Goal: Information Seeking & Learning: Learn about a topic

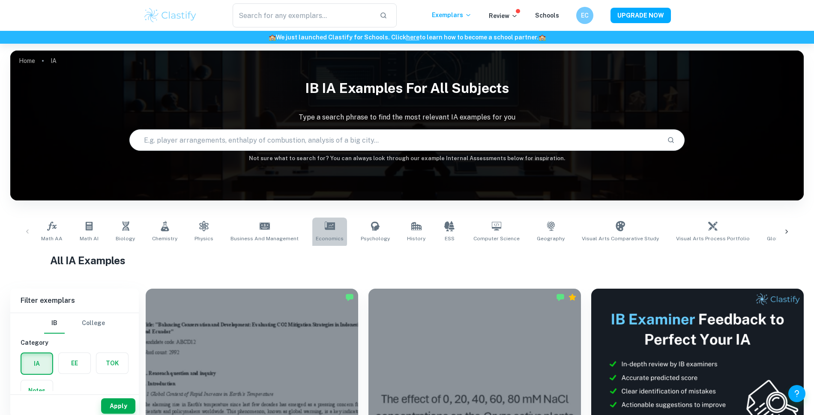
click at [320, 232] on link "Economics" at bounding box center [329, 232] width 35 height 28
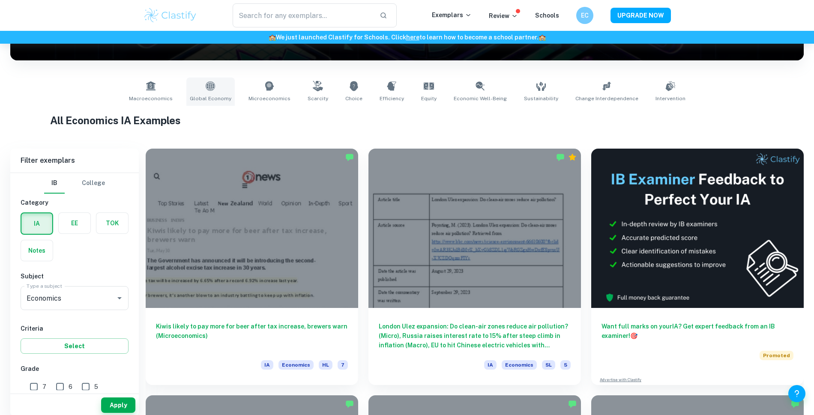
scroll to position [145, 0]
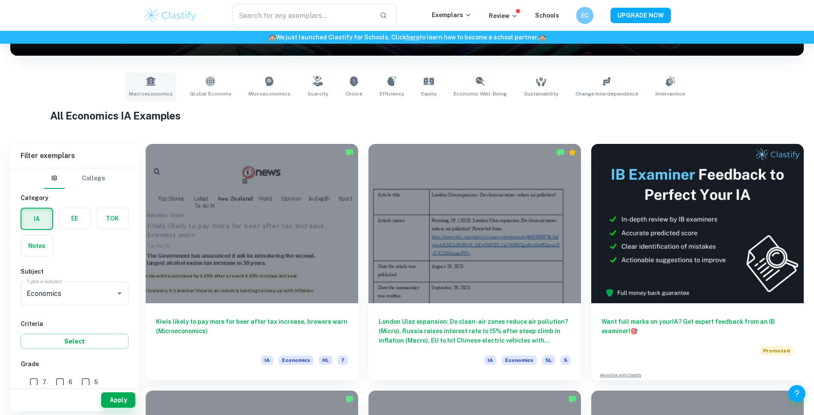
click at [155, 85] on icon at bounding box center [150, 81] width 9 height 9
type input "Macroeconomics"
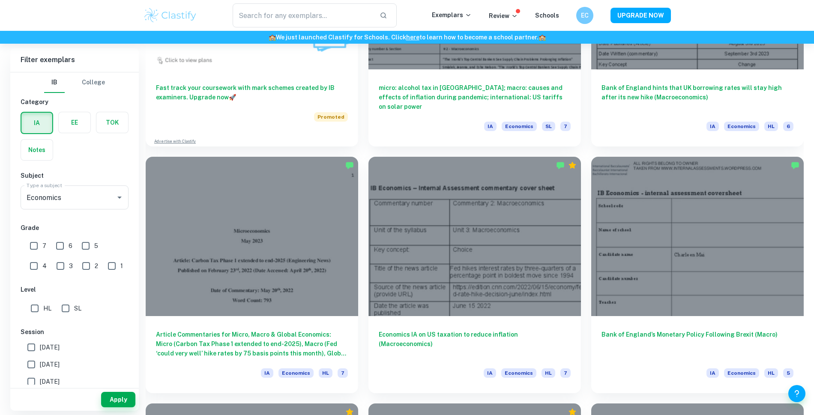
scroll to position [835, 0]
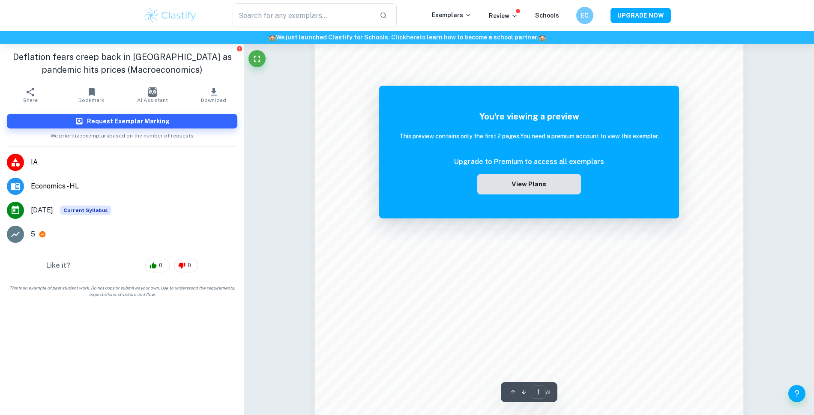
scroll to position [427, 0]
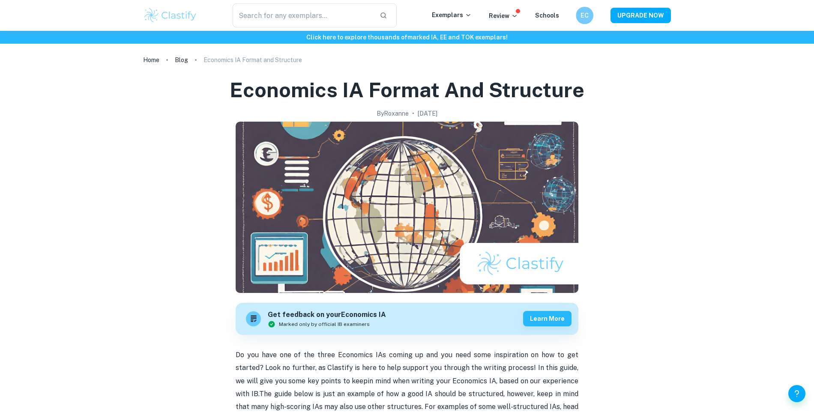
scroll to position [890, 0]
